Goal: Task Accomplishment & Management: Manage account settings

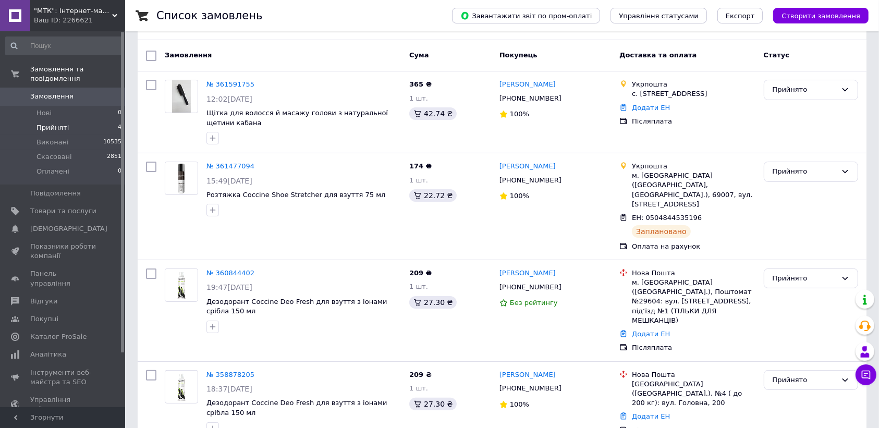
scroll to position [13, 0]
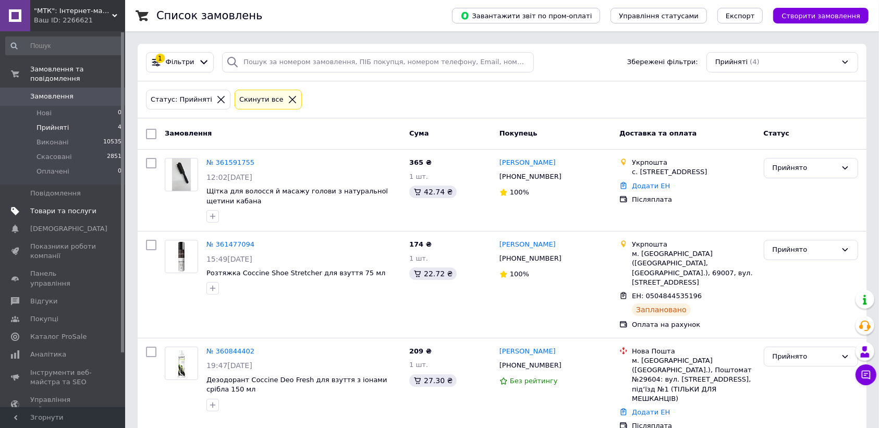
click at [59, 206] on span "Товари та послуги" at bounding box center [63, 210] width 66 height 9
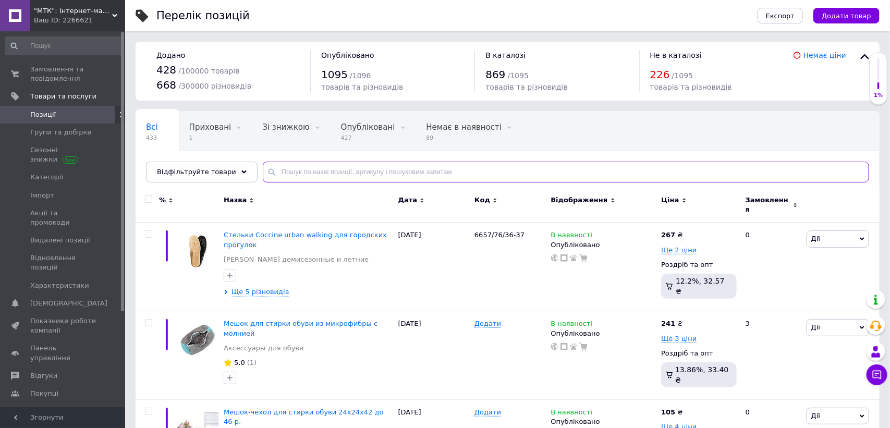
click at [345, 173] on input "text" at bounding box center [566, 172] width 606 height 21
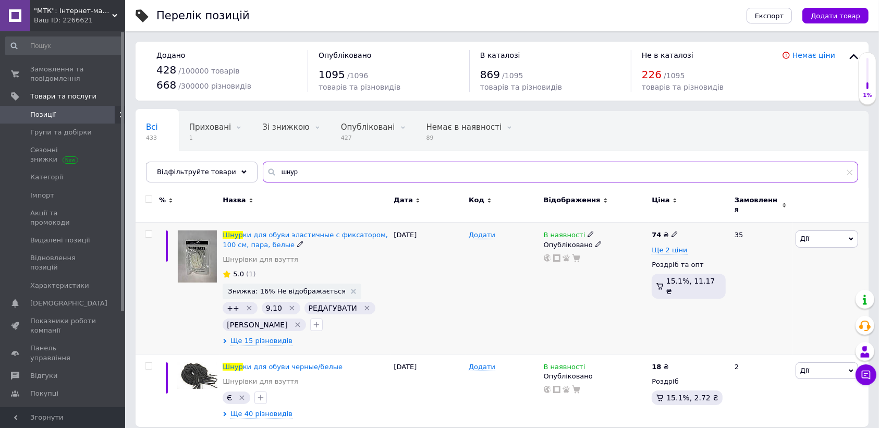
type input "шнур"
click at [655, 249] on div "74 ₴ Ще 2 ціни Роздріб та опт 15.1%, 11.17 ₴" at bounding box center [689, 266] width 74 height 72
click at [657, 247] on span "Ще 2 ціни" at bounding box center [669, 250] width 35 height 8
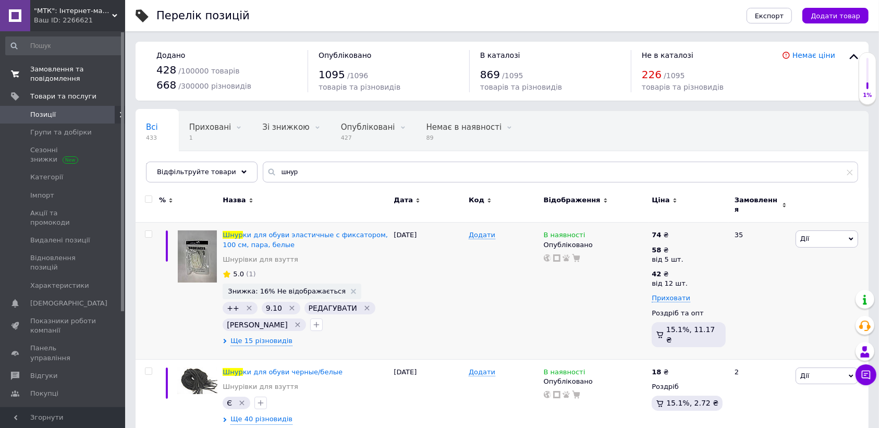
click at [51, 79] on span "Замовлення та повідомлення" at bounding box center [63, 74] width 66 height 19
